Goal: Task Accomplishment & Management: Use online tool/utility

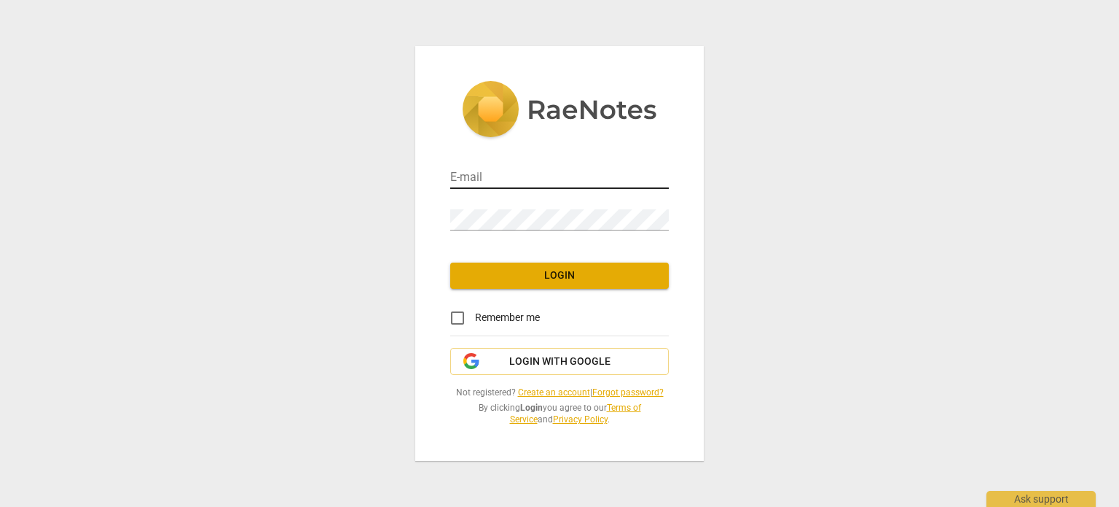
click at [592, 168] on input "email" at bounding box center [559, 178] width 219 height 21
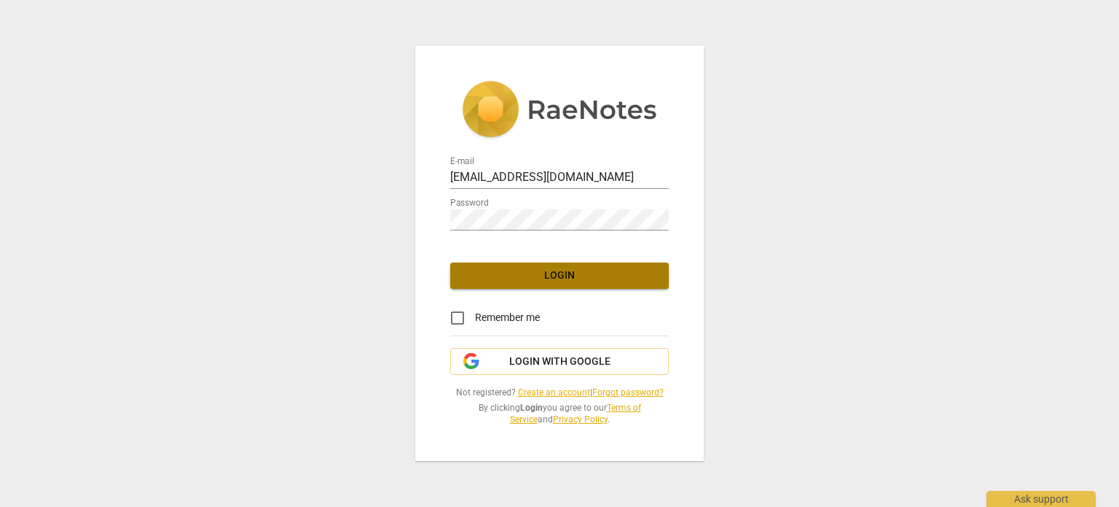
click at [577, 282] on button "Login" at bounding box center [559, 275] width 219 height 26
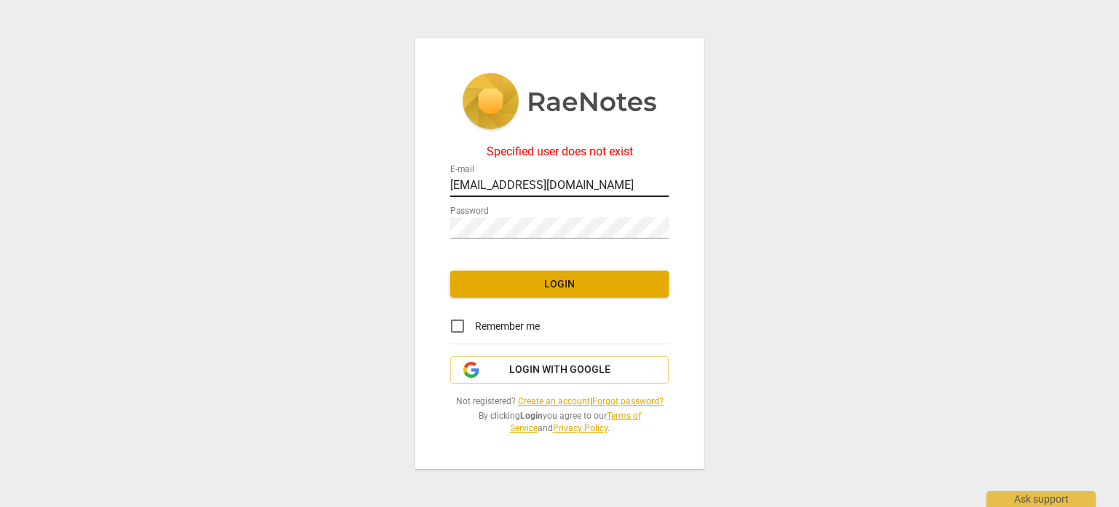
click at [601, 182] on input "kerryashannon@gmail.com" at bounding box center [559, 186] width 219 height 21
type input "k"
type input "dal527888@utdallas.edu"
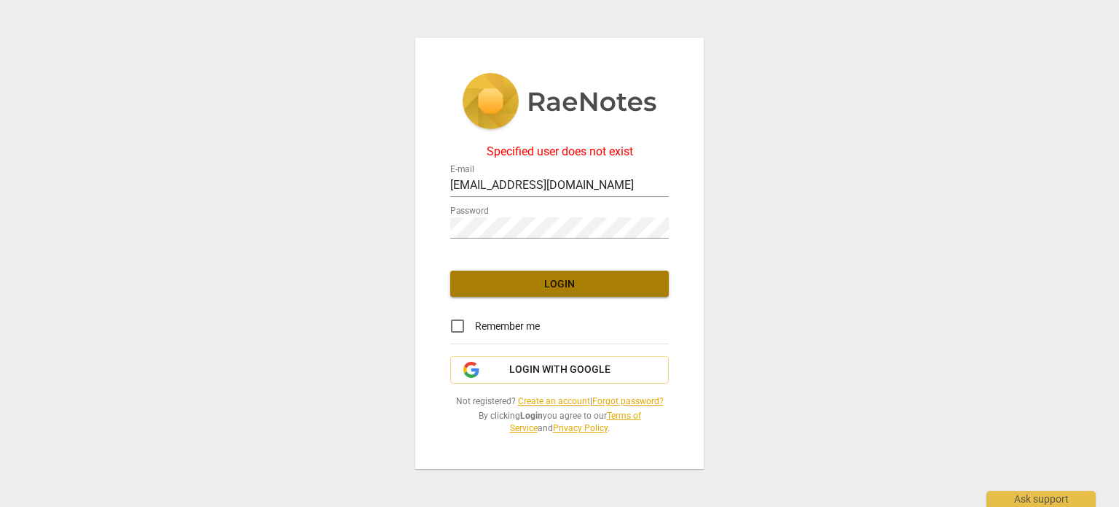
click at [568, 282] on span "Login" at bounding box center [559, 284] width 195 height 15
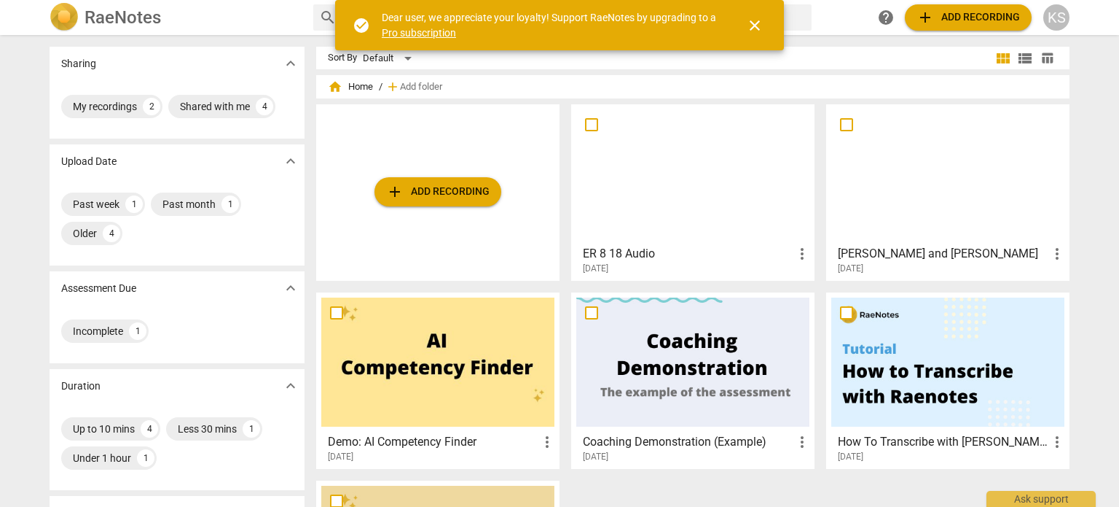
click at [451, 202] on button "add Add recording" at bounding box center [438, 191] width 127 height 29
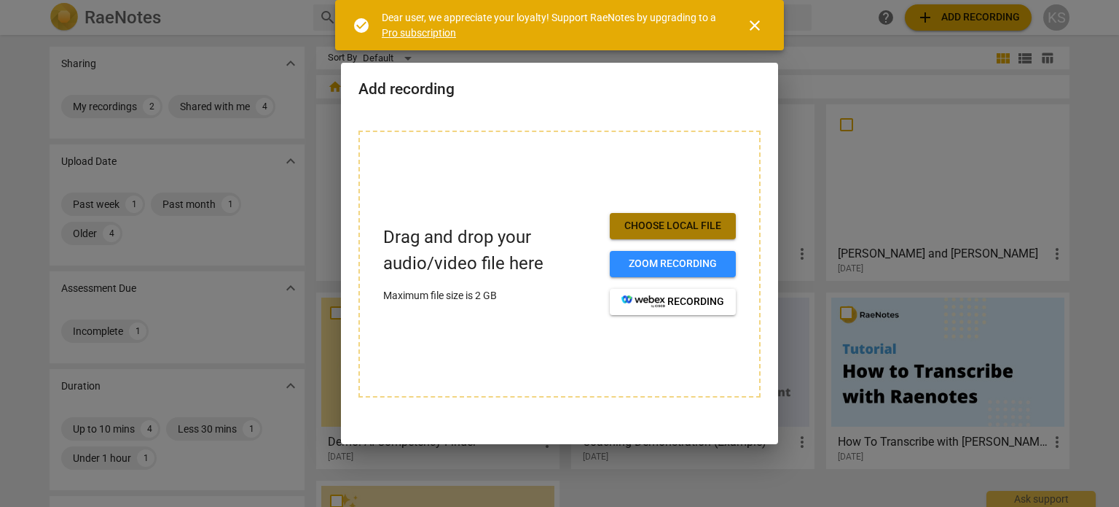
click at [669, 227] on span "Choose local file" at bounding box center [673, 226] width 103 height 15
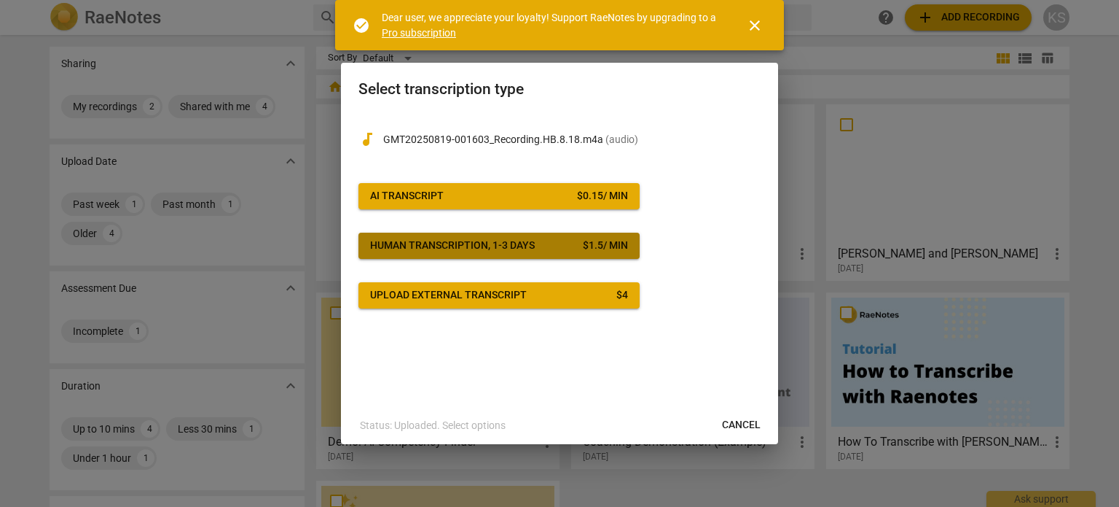
click at [453, 238] on div "Human transcription, 1-3 days" at bounding box center [452, 245] width 165 height 15
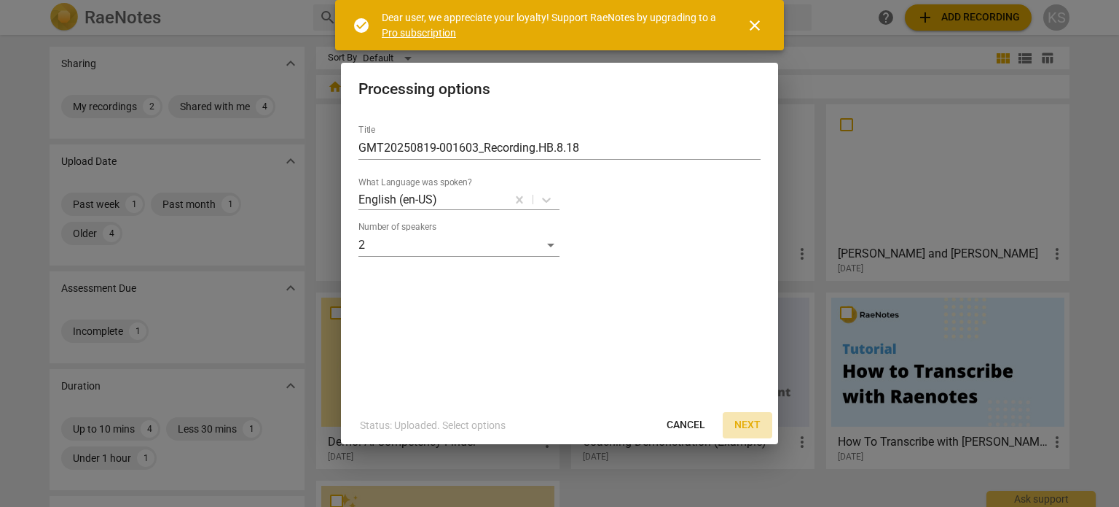
click at [744, 426] on span "Next" at bounding box center [748, 425] width 26 height 15
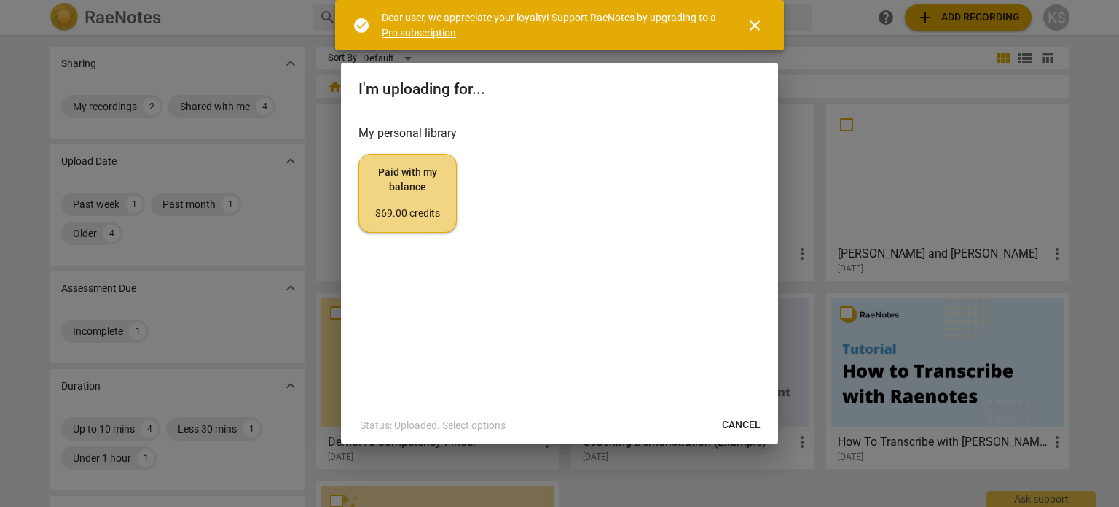
click at [417, 176] on span "Paid with my balance $69.00 credits" at bounding box center [408, 192] width 74 height 55
click at [748, 27] on span "close" at bounding box center [754, 25] width 17 height 17
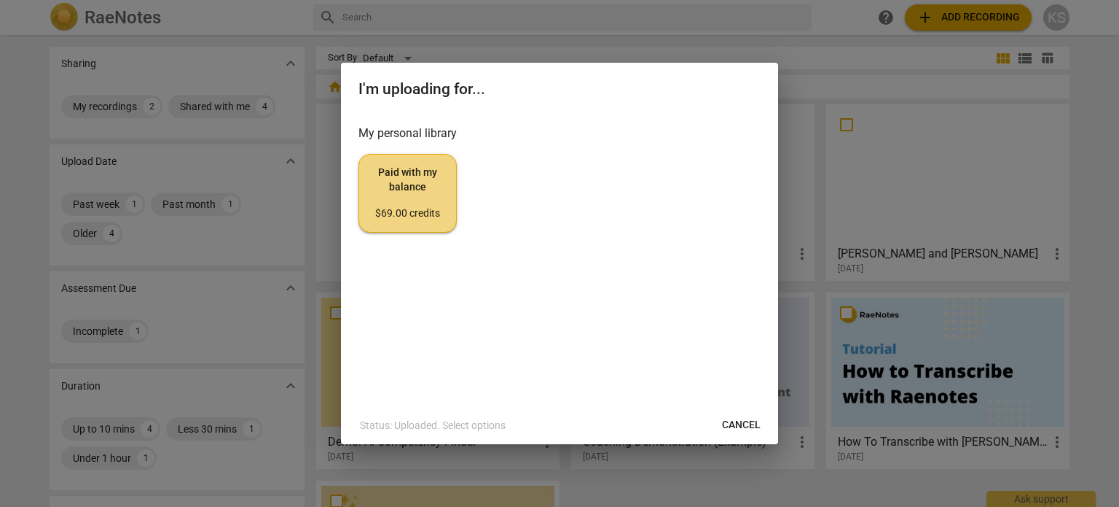
click at [738, 422] on span "Cancel" at bounding box center [741, 425] width 39 height 15
click at [743, 418] on span "Cancel" at bounding box center [741, 425] width 39 height 15
click at [737, 419] on span "Cancel" at bounding box center [741, 425] width 39 height 15
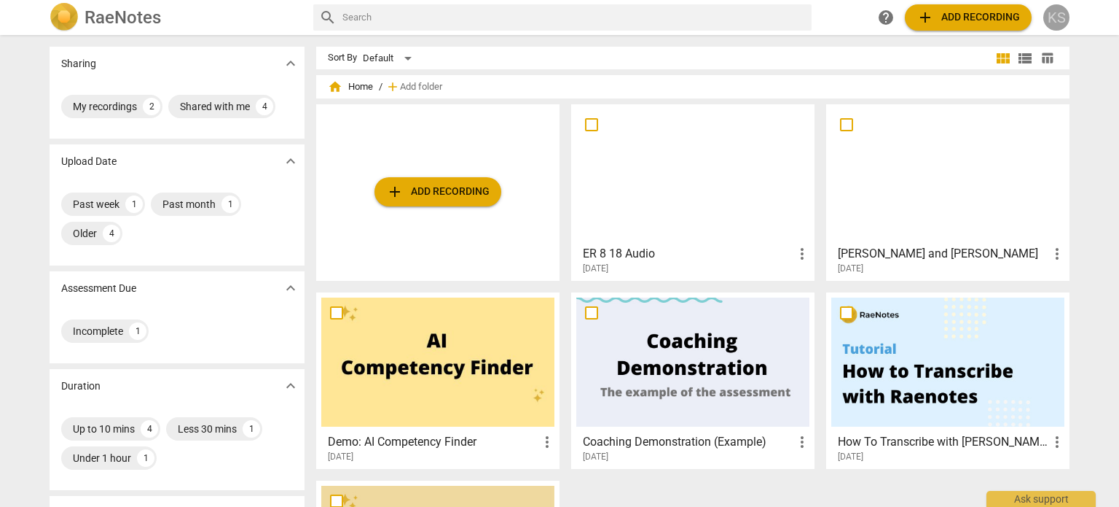
click at [1052, 16] on div "KS" at bounding box center [1057, 17] width 26 height 26
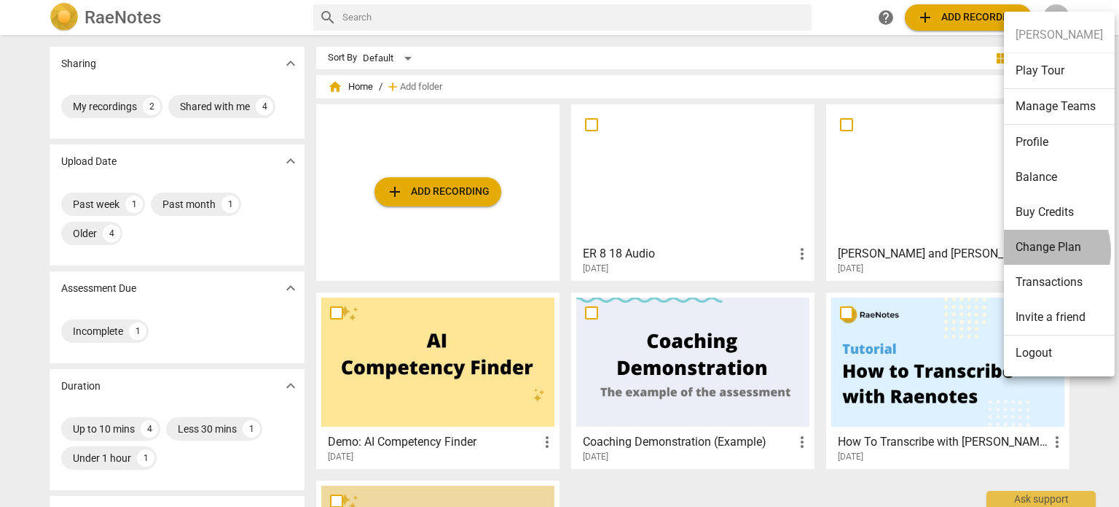
click at [1035, 250] on li "Change Plan" at bounding box center [1059, 247] width 111 height 35
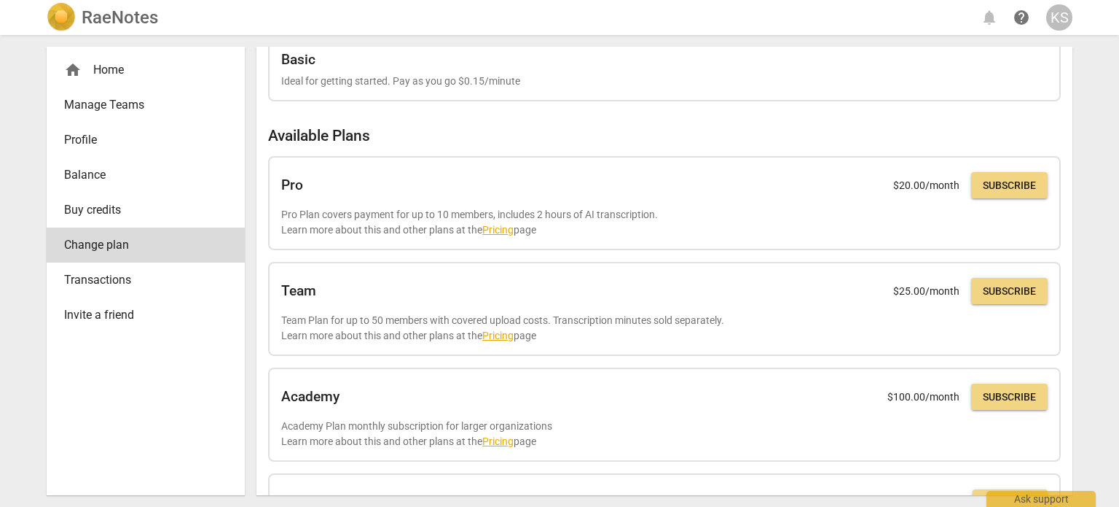
scroll to position [31, 0]
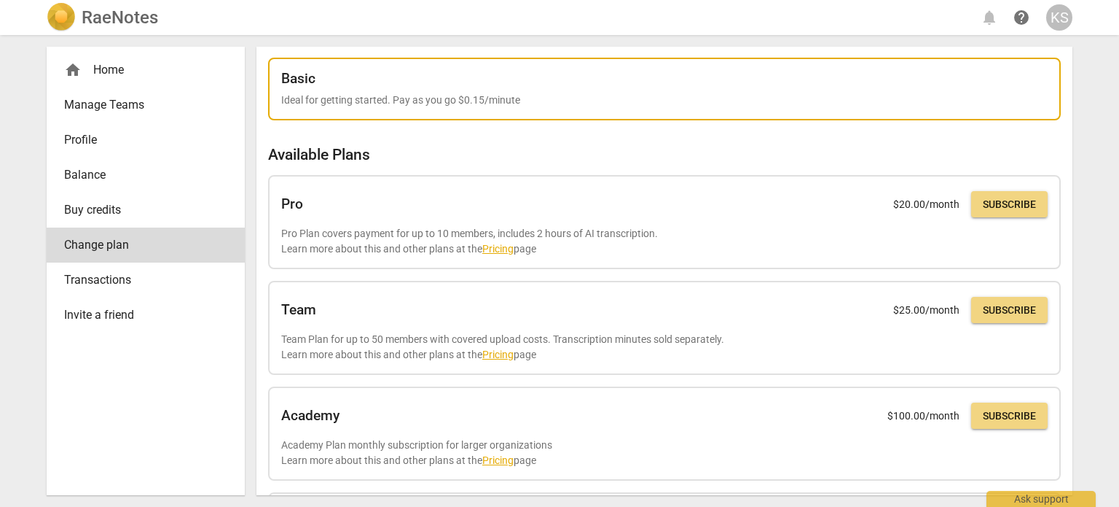
click at [719, 85] on div "Basic" at bounding box center [664, 79] width 767 height 16
click at [719, 83] on div "Basic" at bounding box center [664, 79] width 767 height 16
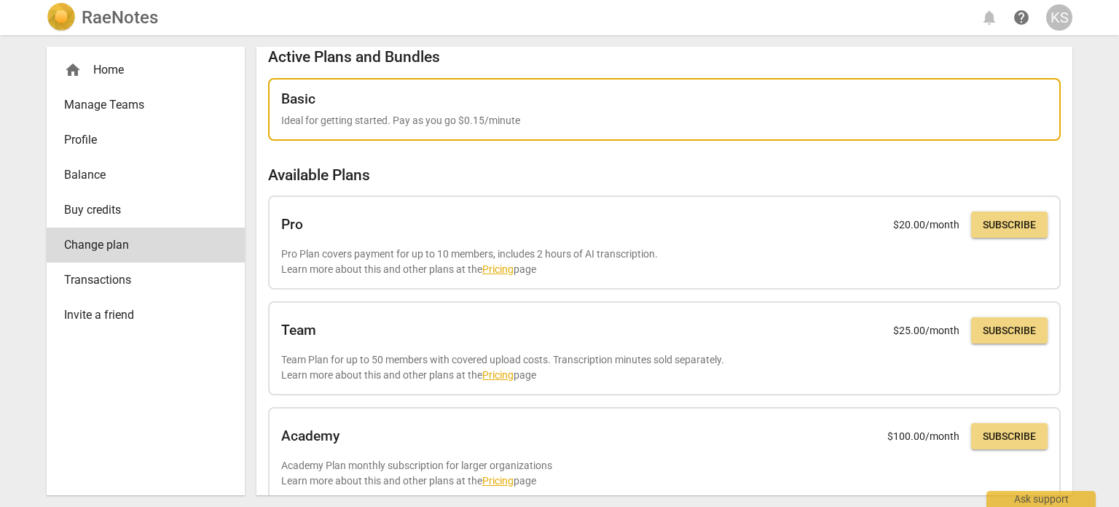
scroll to position [0, 0]
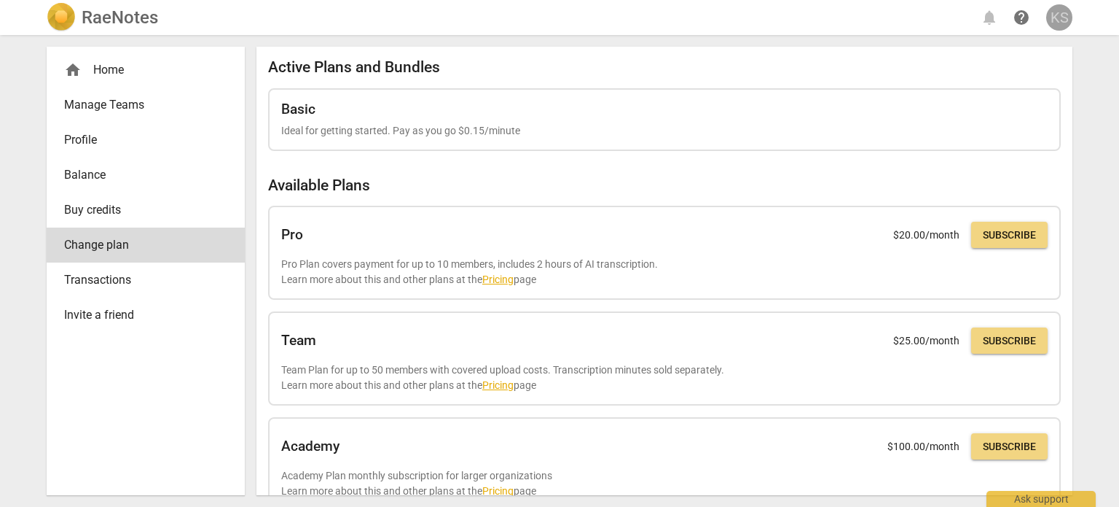
click at [1055, 16] on div "KS" at bounding box center [1060, 17] width 26 height 26
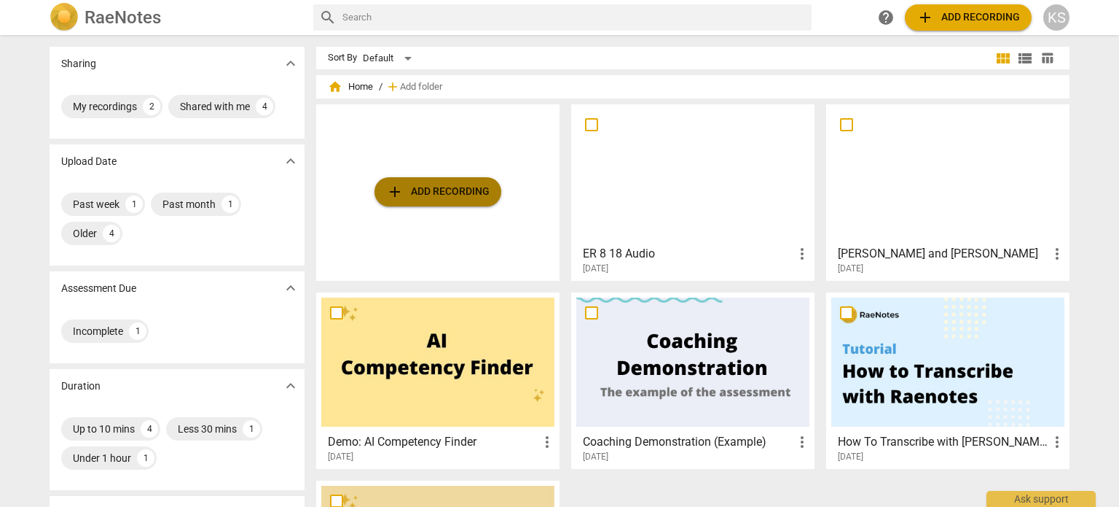
click at [431, 189] on span "add Add recording" at bounding box center [437, 191] width 103 height 17
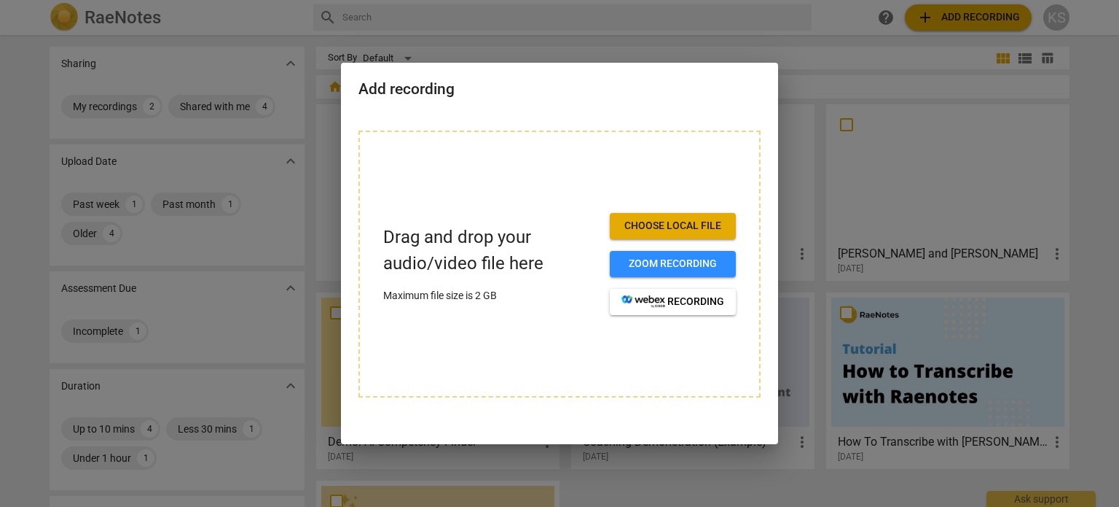
click at [678, 219] on span "Choose local file" at bounding box center [673, 226] width 103 height 15
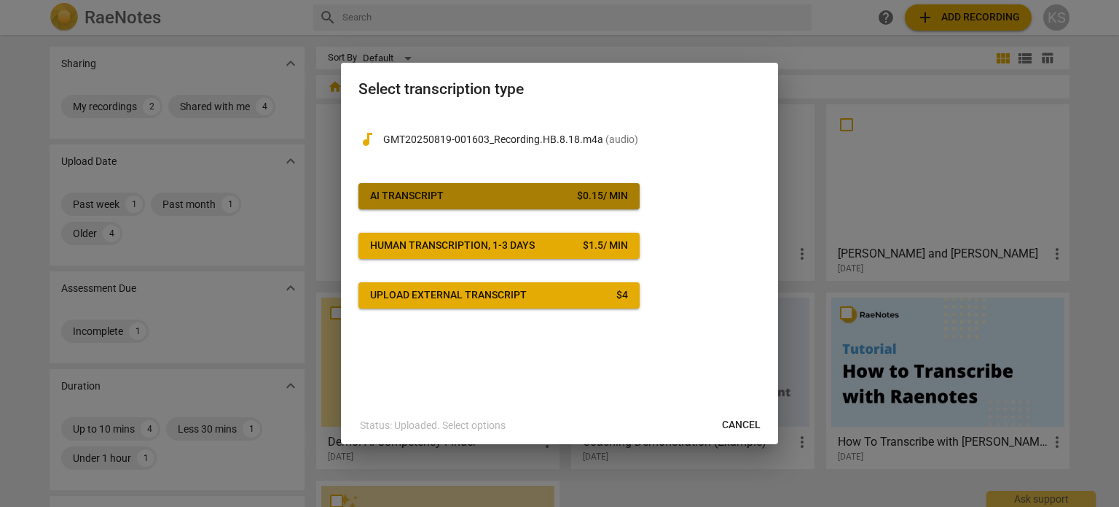
click at [530, 194] on span "AI Transcript $ 0.15 / min" at bounding box center [499, 196] width 258 height 15
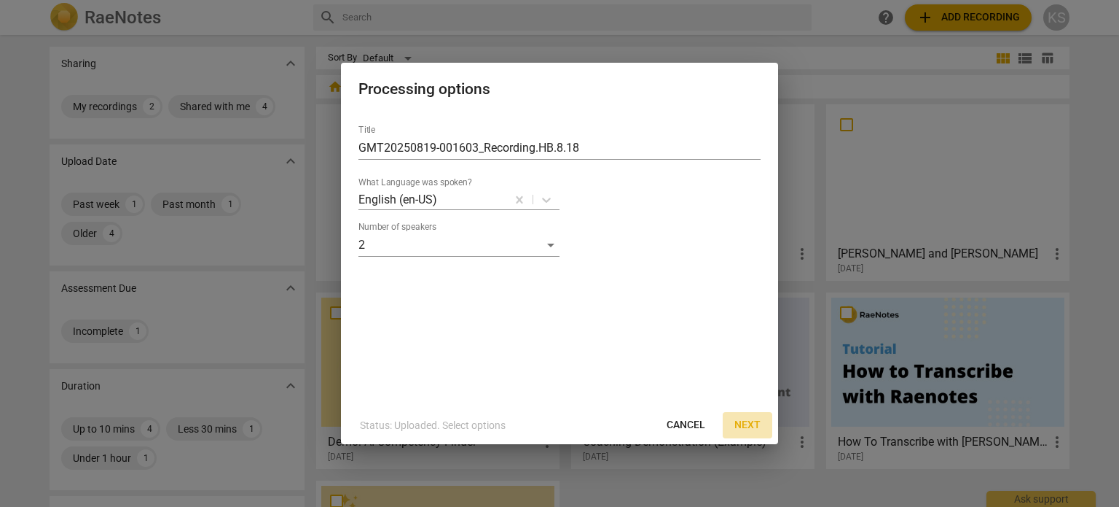
click at [745, 426] on span "Next" at bounding box center [748, 425] width 26 height 15
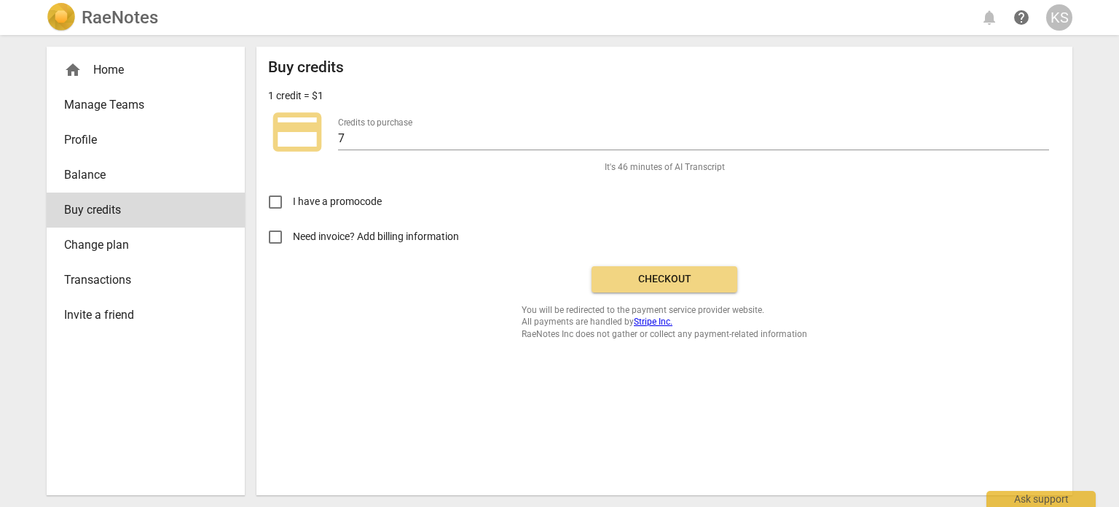
click at [669, 273] on span "Checkout" at bounding box center [664, 279] width 122 height 15
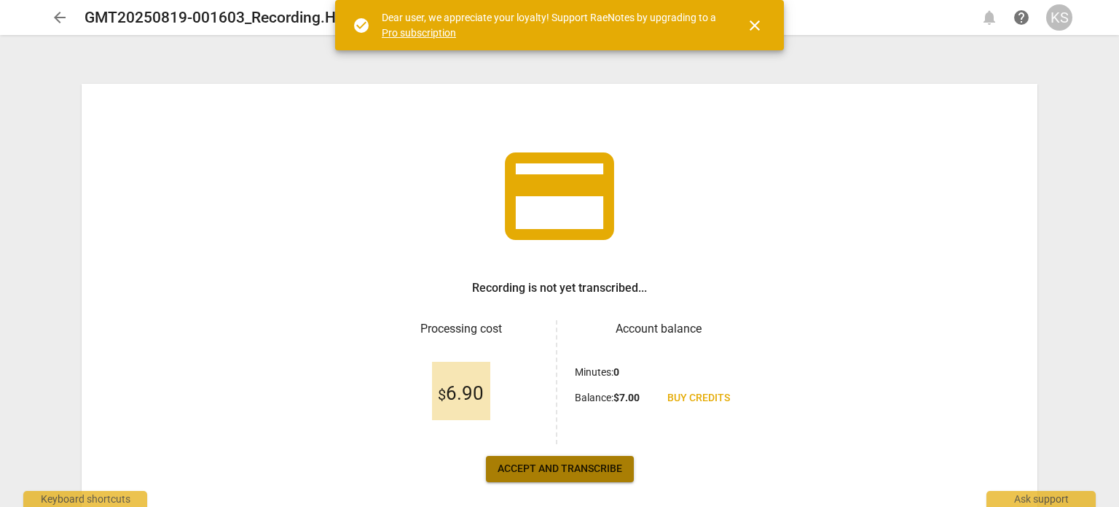
click at [583, 466] on span "Accept and transcribe" at bounding box center [560, 468] width 125 height 15
